Goal: Task Accomplishment & Management: Manage account settings

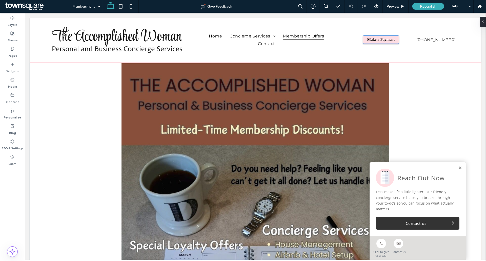
scroll to position [277, 0]
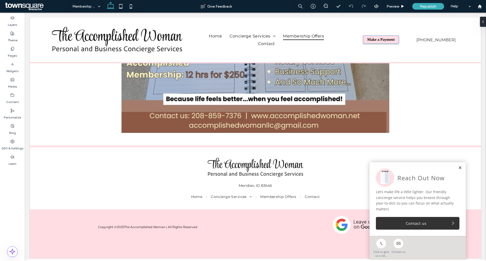
click at [458, 168] on link at bounding box center [460, 168] width 4 height 4
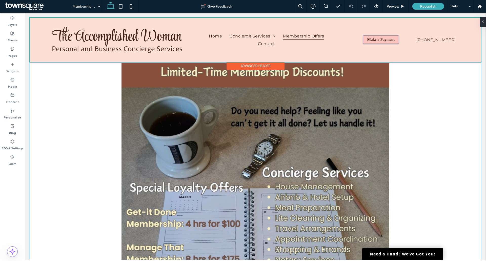
scroll to position [0, 0]
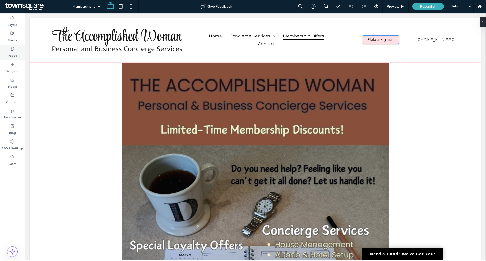
click at [13, 51] on label "Pages" at bounding box center [12, 54] width 9 height 7
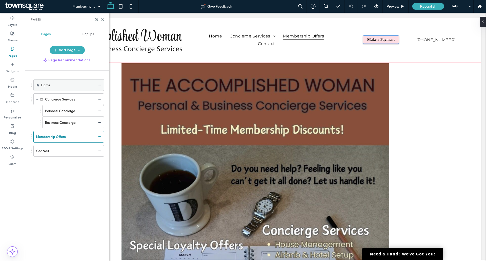
click at [75, 87] on div "Home" at bounding box center [68, 84] width 54 height 5
click at [101, 18] on icon at bounding box center [103, 20] width 4 height 4
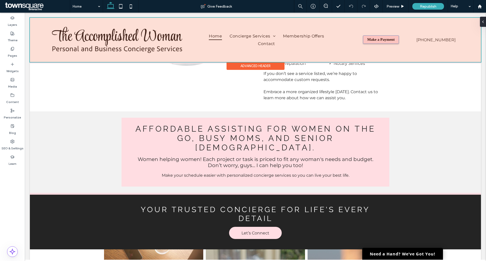
scroll to position [582, 0]
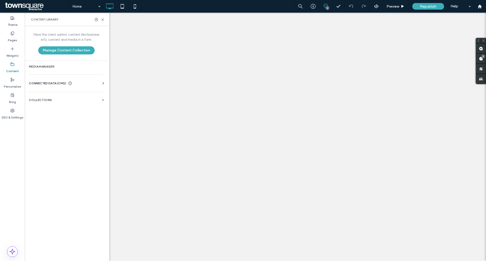
click at [71, 86] on div "Business Info Business Text Business Images Find and Replace" at bounding box center [67, 88] width 77 height 4
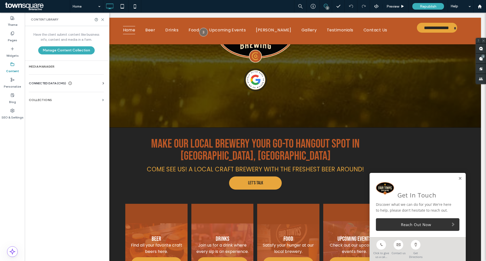
click at [82, 84] on div "CONNECTED DATA (CMS)" at bounding box center [67, 83] width 77 height 5
click at [54, 96] on label "Business Info" at bounding box center [67, 96] width 69 height 4
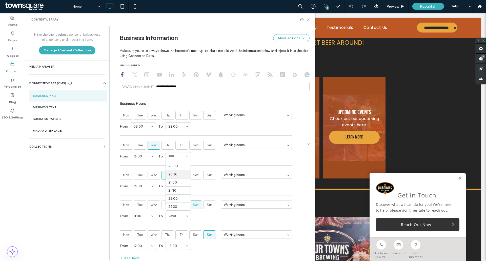
scroll to position [313, 0]
click at [218, 162] on div "From 16:00 To 21:00" at bounding box center [215, 155] width 190 height 13
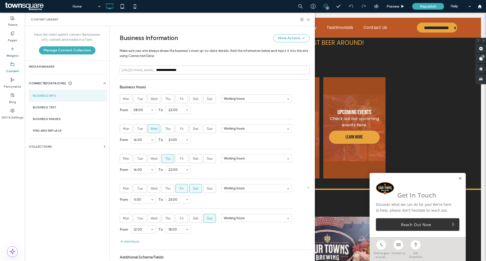
scroll to position [262, 0]
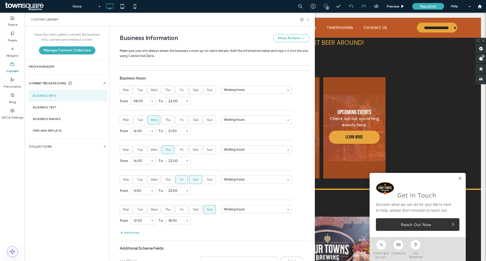
click at [308, 19] on use at bounding box center [308, 19] width 2 height 2
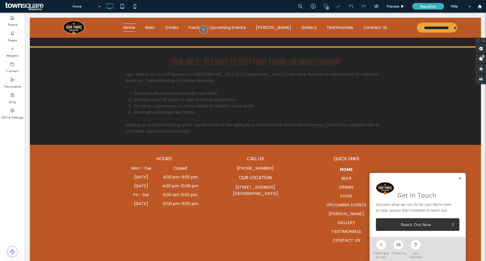
scroll to position [837, 0]
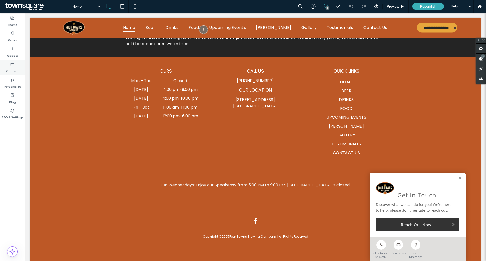
click at [13, 73] on label "Content" at bounding box center [12, 69] width 13 height 7
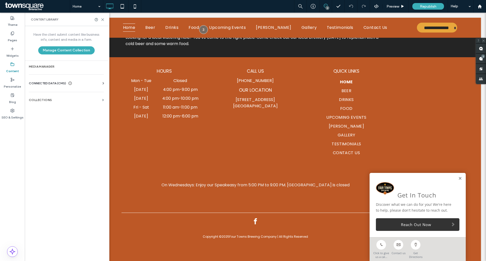
click at [64, 84] on span "CONNECTED DATA (CMS)" at bounding box center [47, 83] width 37 height 5
click at [66, 96] on label "Business Info" at bounding box center [67, 96] width 69 height 4
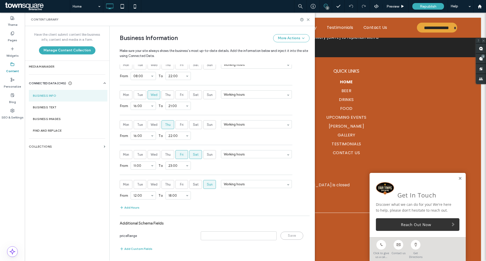
scroll to position [287, 0]
click at [307, 16] on div "Content Library" at bounding box center [170, 19] width 290 height 13
click at [307, 19] on use at bounding box center [308, 19] width 2 height 2
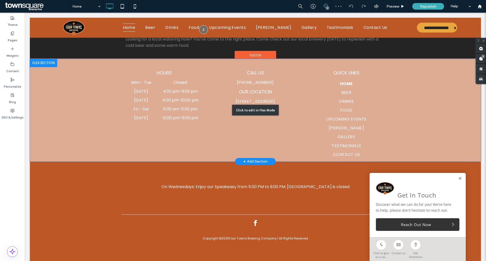
scroll to position [837, 0]
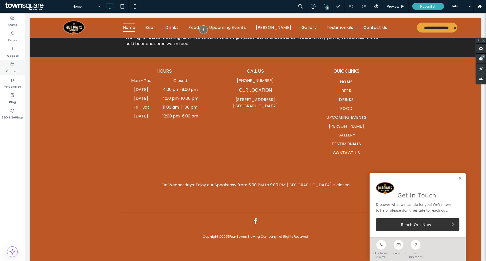
click at [15, 71] on label "Content" at bounding box center [12, 69] width 13 height 7
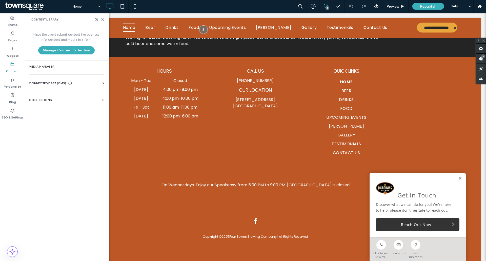
click at [58, 84] on span "CONNECTED DATA (CMS)" at bounding box center [47, 83] width 37 height 5
click at [62, 97] on label "Business Info" at bounding box center [67, 96] width 69 height 4
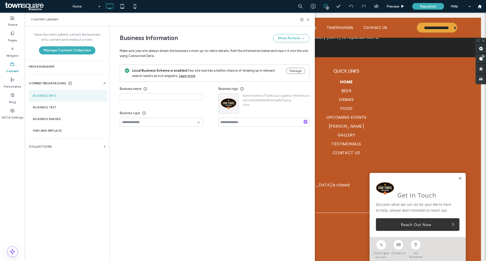
type input "**********"
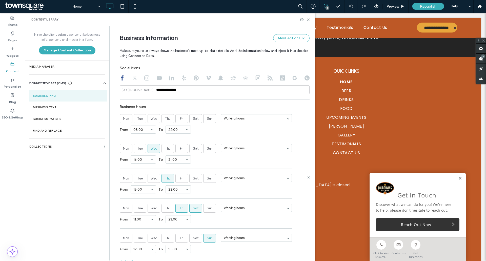
scroll to position [287, 0]
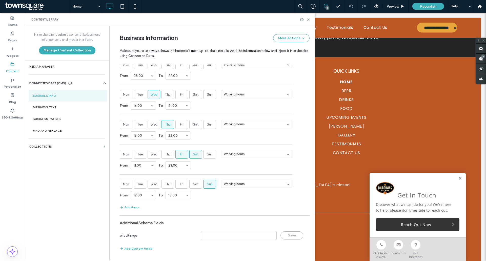
click at [129, 208] on button "Add Hours" at bounding box center [130, 207] width 20 height 6
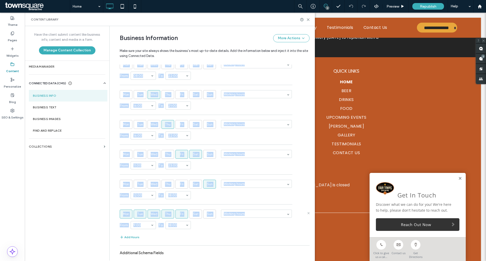
drag, startPoint x: 288, startPoint y: 238, endPoint x: 268, endPoint y: 225, distance: 23.7
click at [268, 225] on section "Business Hours Mon Tue Wed Thu Fri Sat Sun Working hours From 08:00 To 22:00 Mo…" at bounding box center [215, 144] width 190 height 192
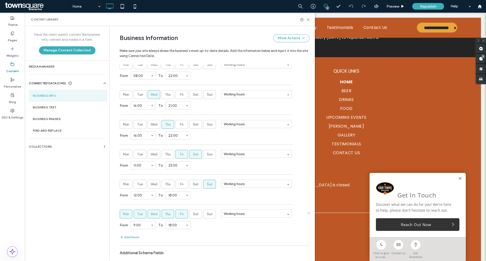
click at [183, 216] on label "Fri" at bounding box center [181, 213] width 13 height 9
click at [169, 215] on label "Thu" at bounding box center [167, 213] width 13 height 9
click at [155, 214] on span "Wed" at bounding box center [153, 213] width 7 height 5
click at [138, 214] on span "Tue" at bounding box center [140, 213] width 6 height 5
click at [123, 214] on span "Mon" at bounding box center [126, 213] width 6 height 5
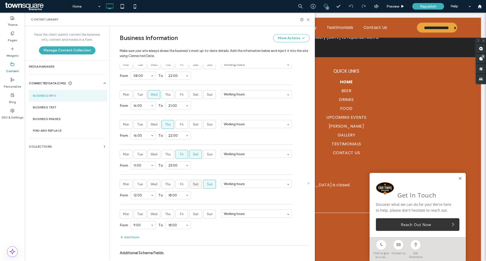
click at [195, 186] on span "Sat" at bounding box center [196, 184] width 6 height 5
click at [207, 182] on span "Sun" at bounding box center [210, 184] width 6 height 5
click at [207, 212] on span "Sun" at bounding box center [210, 213] width 6 height 5
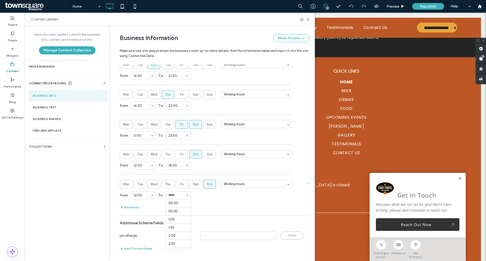
scroll to position [291, 0]
click at [229, 205] on div "Add Hours" at bounding box center [215, 207] width 190 height 6
click at [193, 122] on span "Sat" at bounding box center [196, 124] width 6 height 5
click at [218, 215] on div "**********" at bounding box center [215, 43] width 190 height 422
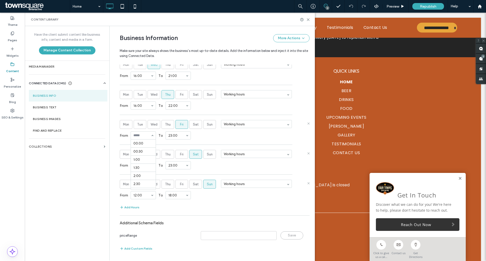
scroll to position [178, 0]
click at [189, 140] on div "From 00:00 00:30 1:00 1:30 2:00 2:30 3:00 3:30 4:00 4:30 5:00 5:30 6:00 6:30 7:…" at bounding box center [215, 135] width 190 height 13
click at [230, 208] on div "Add Hours" at bounding box center [215, 207] width 190 height 6
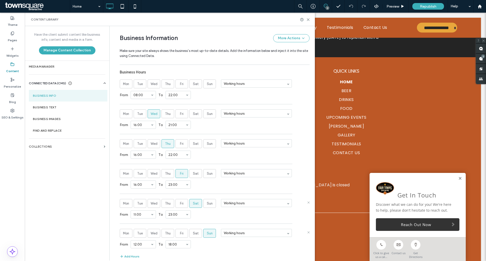
scroll to position [266, 0]
click at [308, 20] on use at bounding box center [308, 19] width 2 height 2
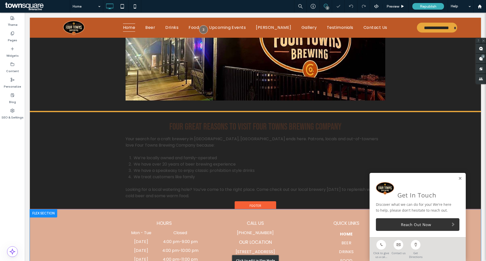
scroll to position [759, 0]
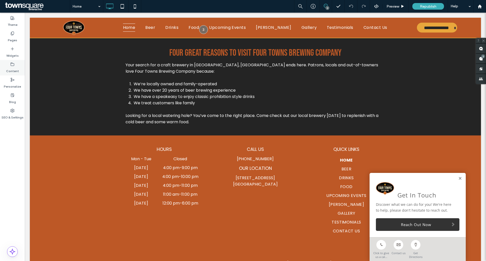
click at [15, 69] on label "Content" at bounding box center [12, 69] width 13 height 7
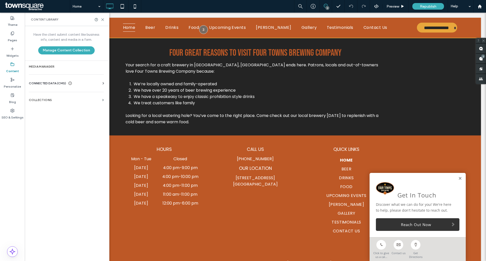
click at [67, 58] on div "Have the client submit content like business info, content and media in a form.…" at bounding box center [66, 43] width 83 height 34
click at [67, 66] on label "Media Manager" at bounding box center [66, 67] width 75 height 4
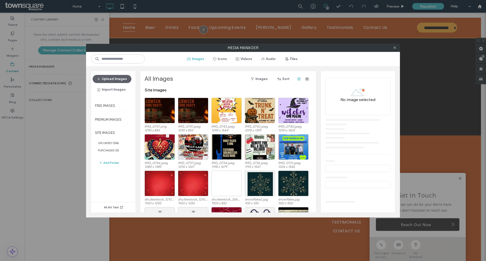
click at [67, 133] on div "Media Manager Images Icons Videos Audio Files Upload Images Import Images Free …" at bounding box center [243, 130] width 486 height 261
click at [396, 48] on icon at bounding box center [394, 48] width 4 height 4
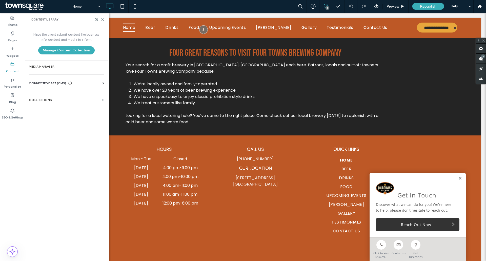
click at [53, 82] on span "CONNECTED DATA (CMS)" at bounding box center [47, 83] width 37 height 5
click at [67, 98] on section "Business Info" at bounding box center [67, 96] width 77 height 12
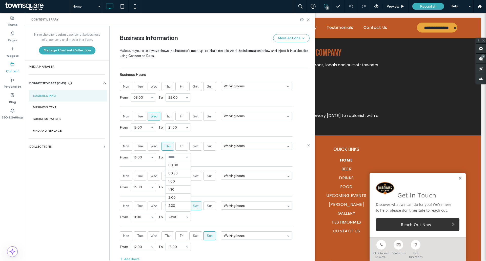
scroll to position [338, 0]
click at [309, 20] on use at bounding box center [308, 19] width 2 height 2
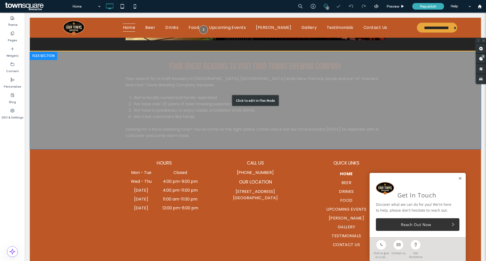
scroll to position [834, 0]
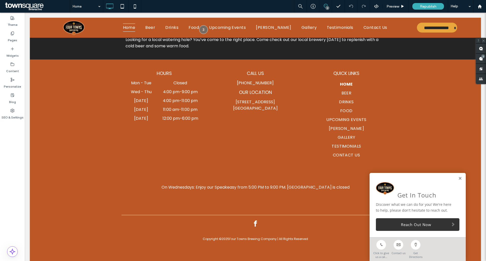
click at [425, 5] on span "Republish" at bounding box center [428, 6] width 16 height 4
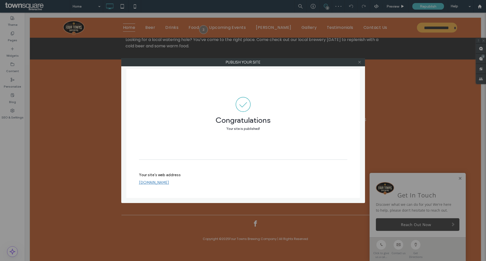
click at [360, 61] on icon at bounding box center [359, 62] width 4 height 4
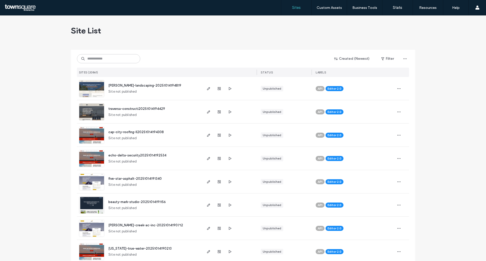
click at [104, 51] on div "Created (Newest) Filter SITES (20861) STATUS LABELS" at bounding box center [243, 63] width 332 height 27
click at [107, 59] on input at bounding box center [108, 58] width 63 height 9
paste input "**********"
type input "**********"
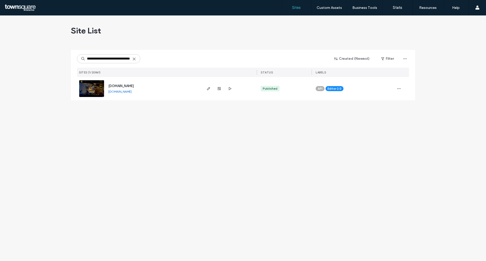
scroll to position [0, 0]
click at [130, 84] on span "[DOMAIN_NAME]" at bounding box center [121, 86] width 26 height 4
